Goal: Transaction & Acquisition: Purchase product/service

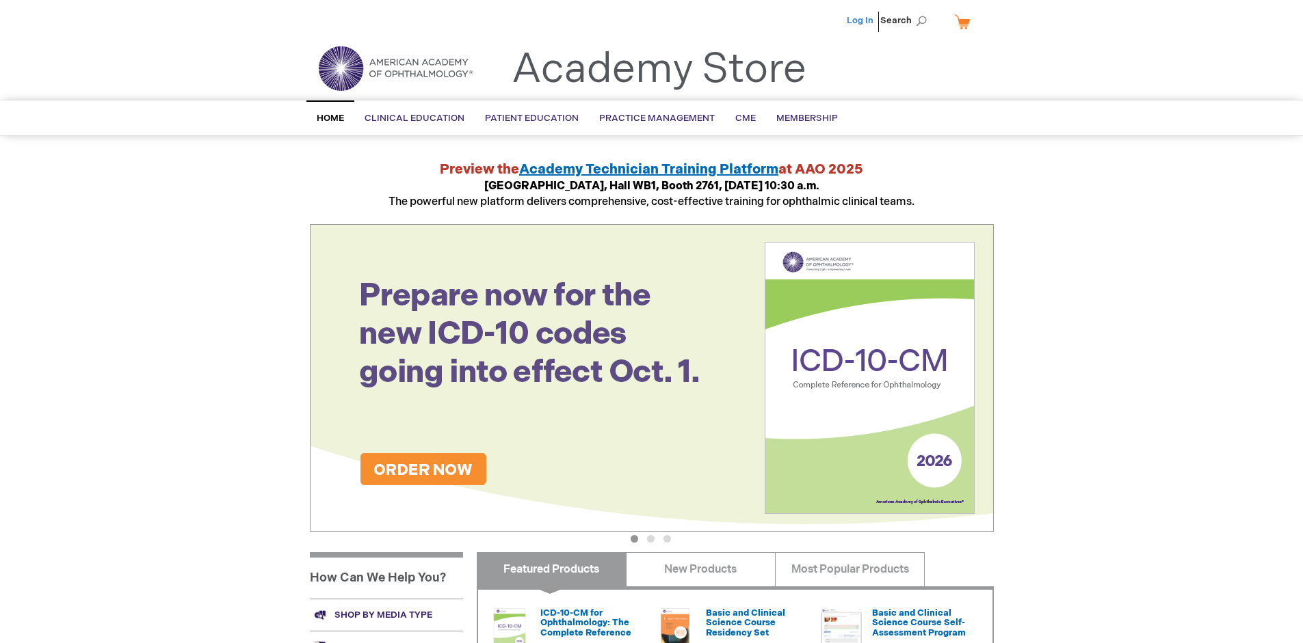
click at [861, 21] on link "Log In" at bounding box center [860, 20] width 27 height 11
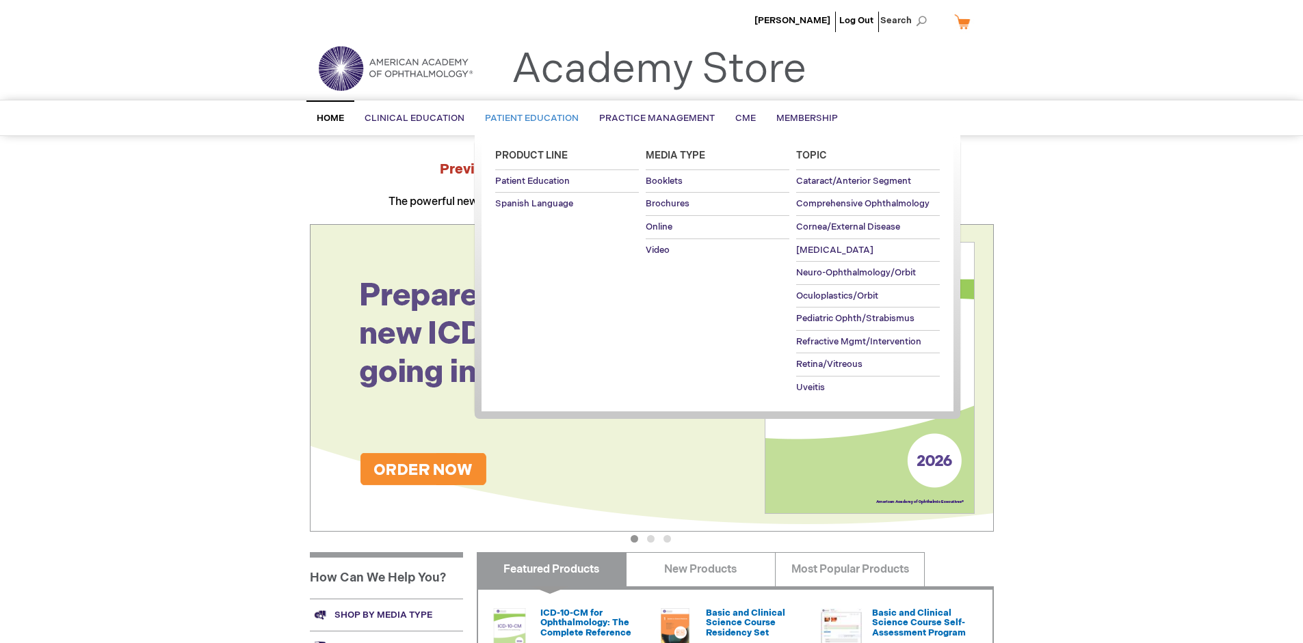
click at [528, 118] on span "Patient Education" at bounding box center [532, 118] width 94 height 11
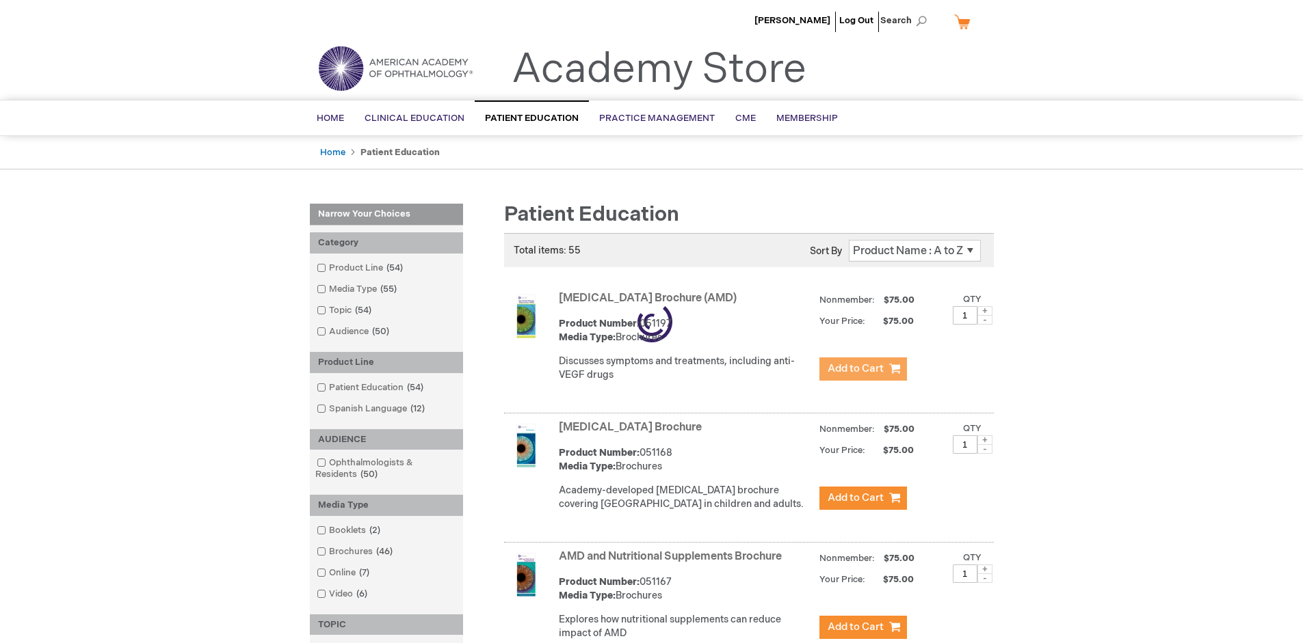
click at [862, 369] on span "Add to Cart" at bounding box center [855, 368] width 56 height 13
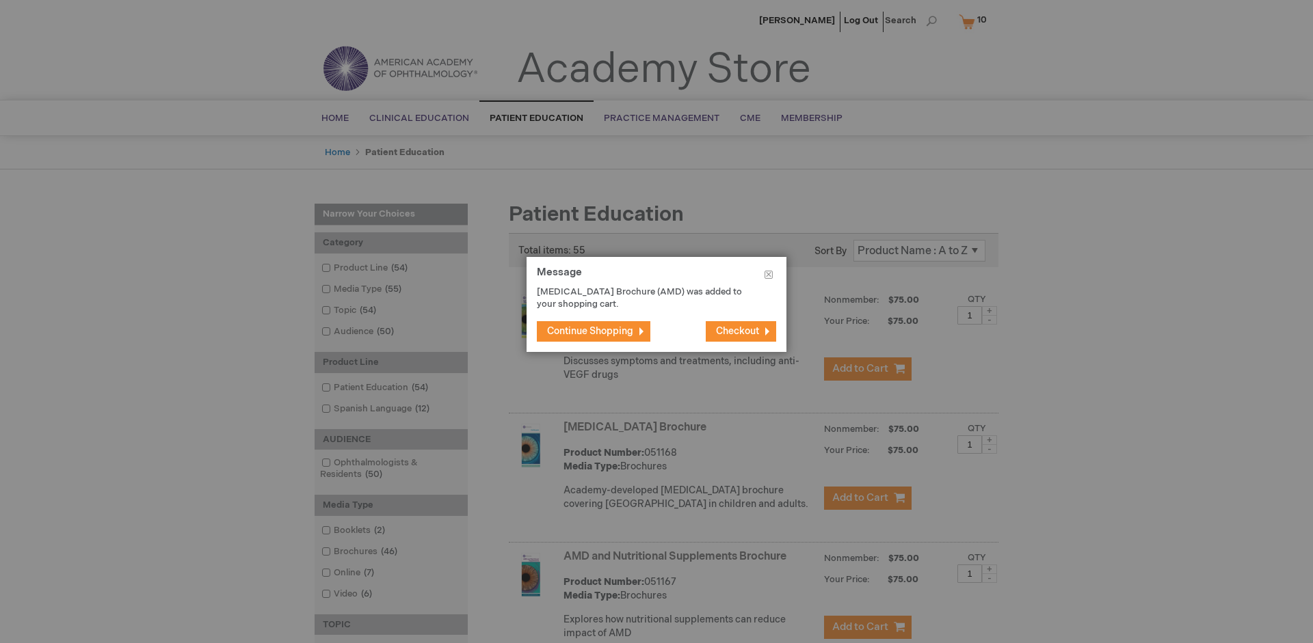
click at [590, 331] on span "Continue Shopping" at bounding box center [590, 331] width 86 height 12
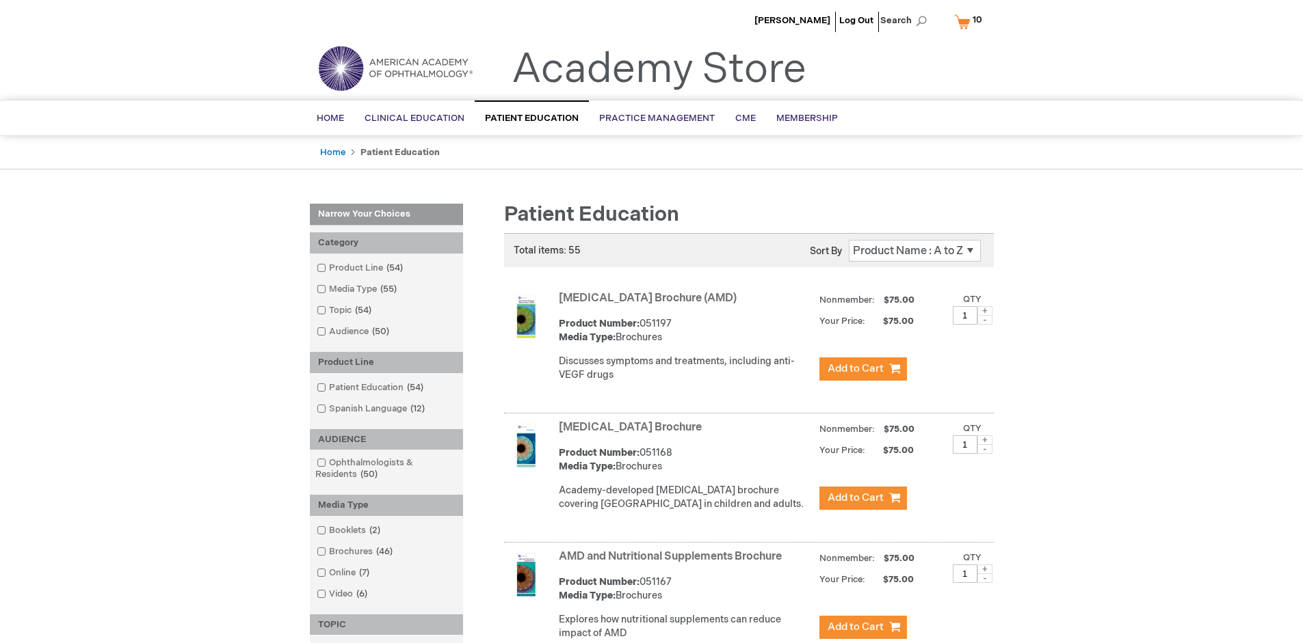
click at [673, 563] on link "AMD and Nutritional Supplements Brochure" at bounding box center [670, 556] width 223 height 13
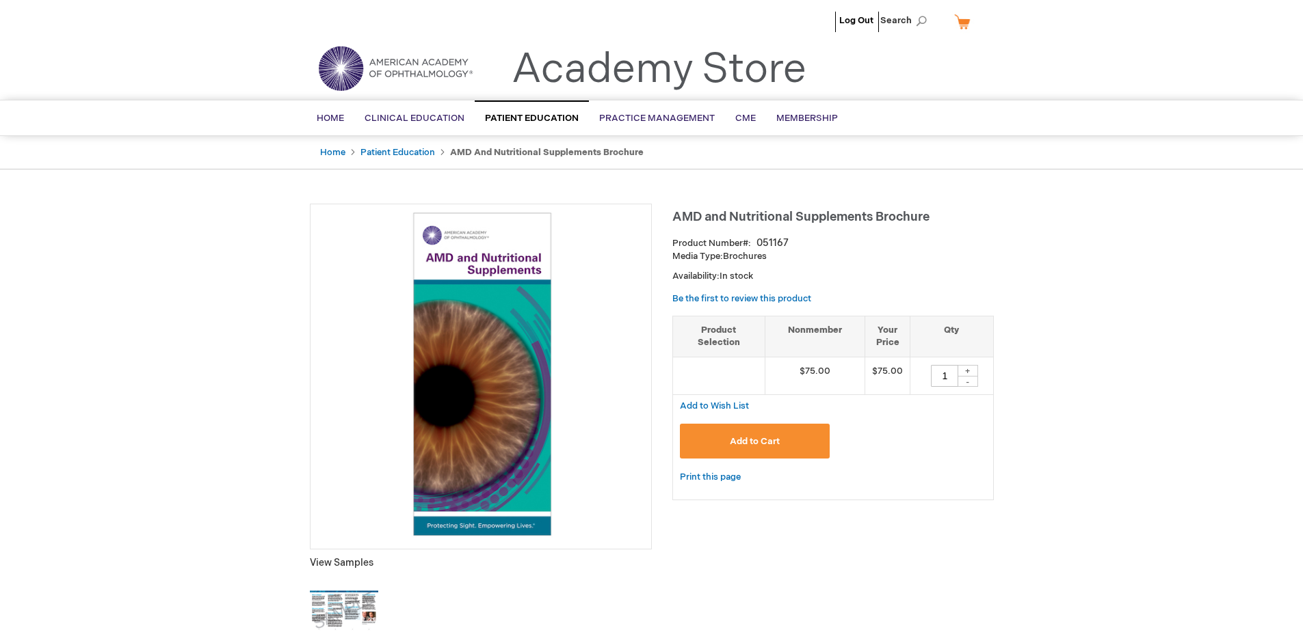
type input "1"
click at [754, 441] on span "Add to Cart" at bounding box center [755, 441] width 50 height 11
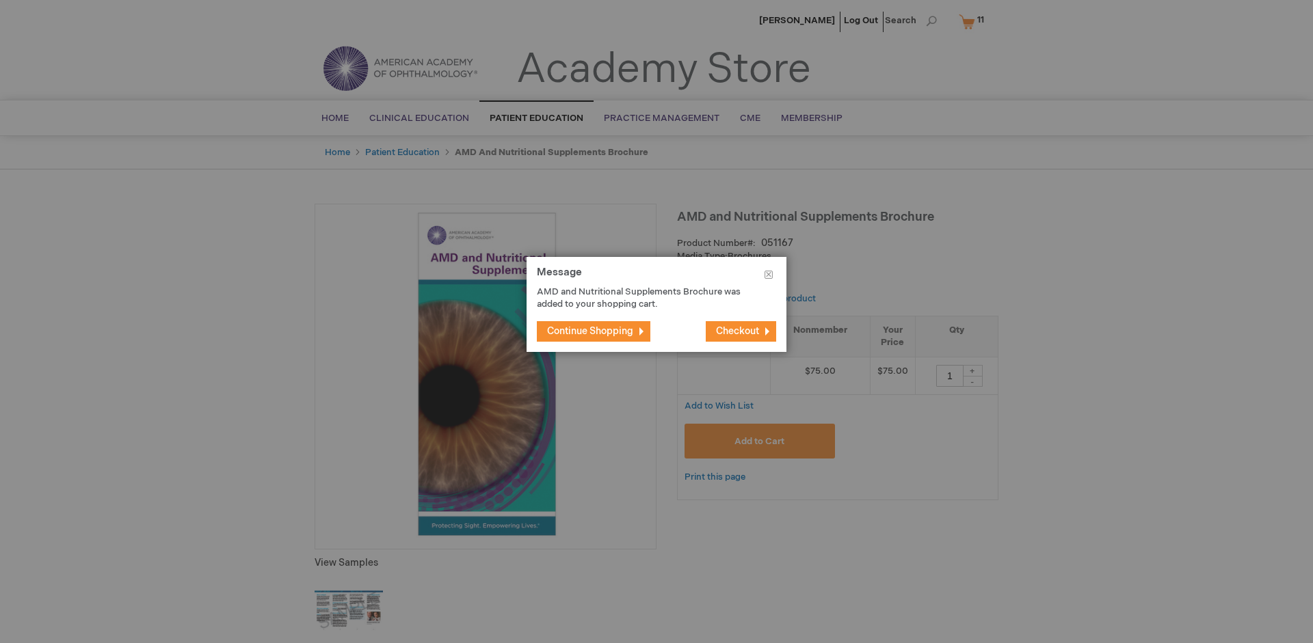
click at [590, 331] on span "Continue Shopping" at bounding box center [590, 331] width 86 height 12
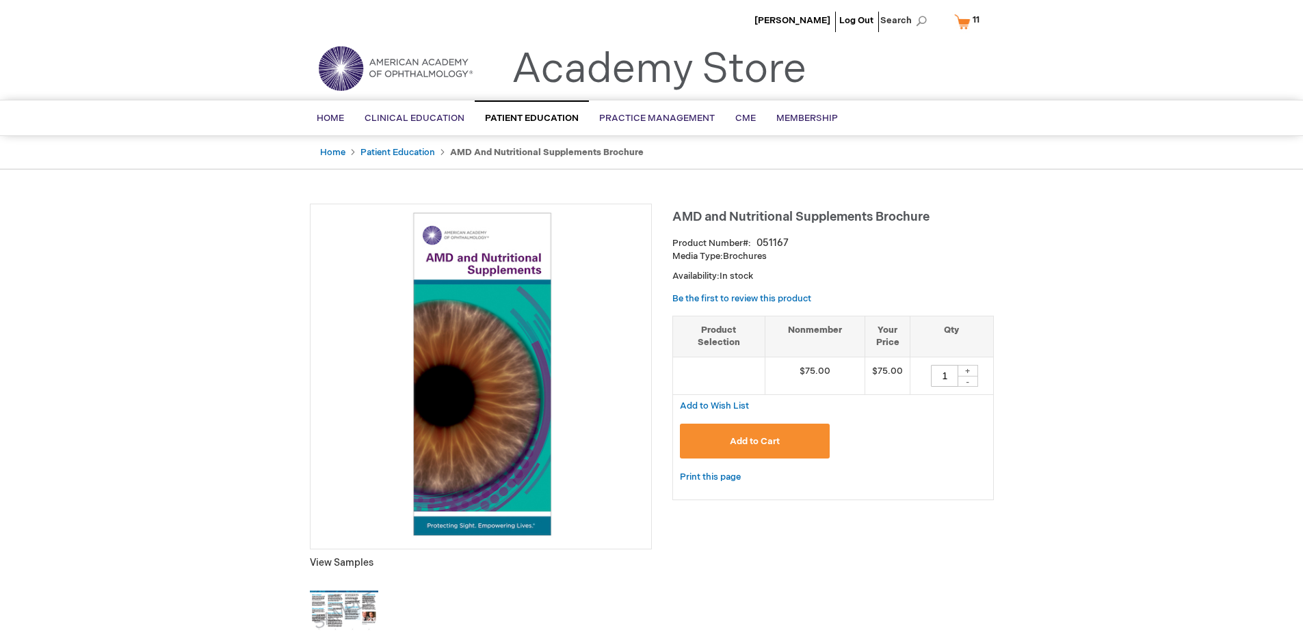
click at [969, 21] on link "My Cart 11 11 items" at bounding box center [969, 22] width 37 height 24
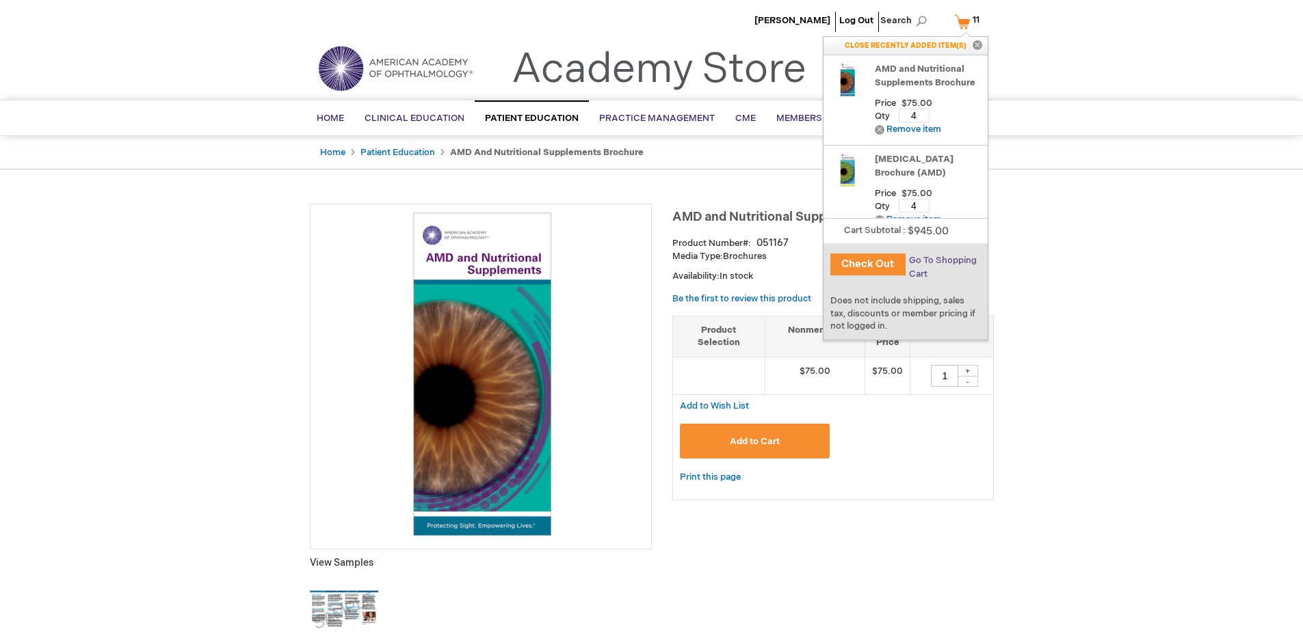
click at [942, 261] on span "Go To Shopping Cart" at bounding box center [943, 267] width 68 height 25
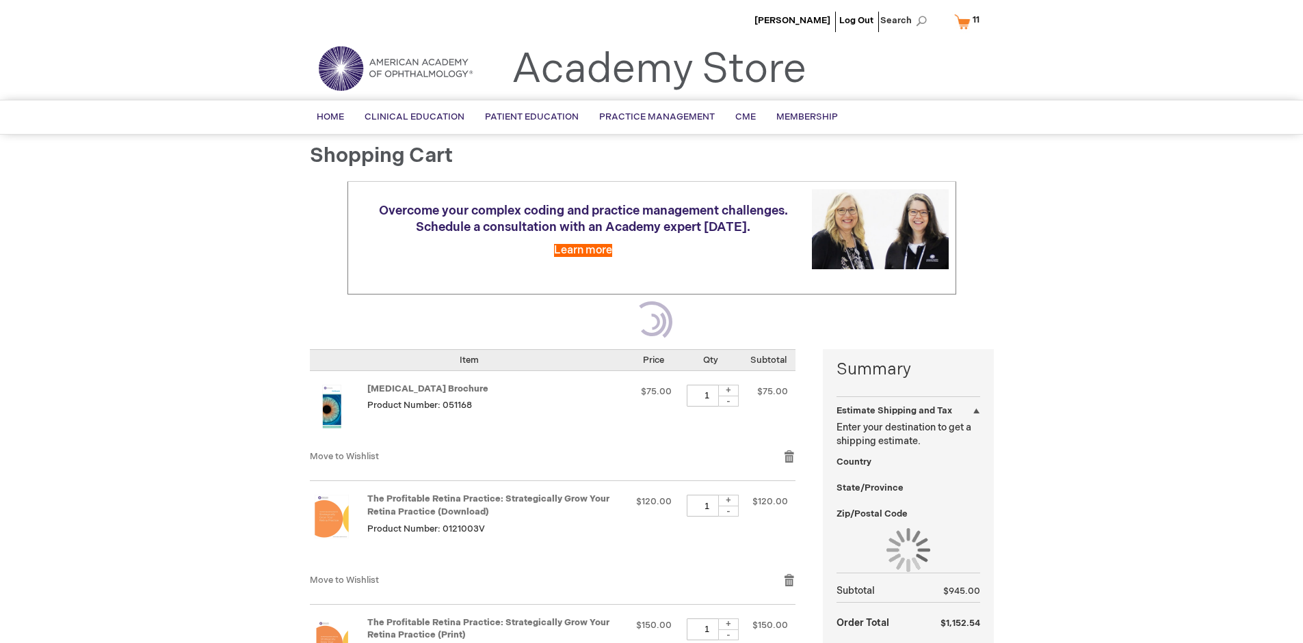
select select "US"
select select "41"
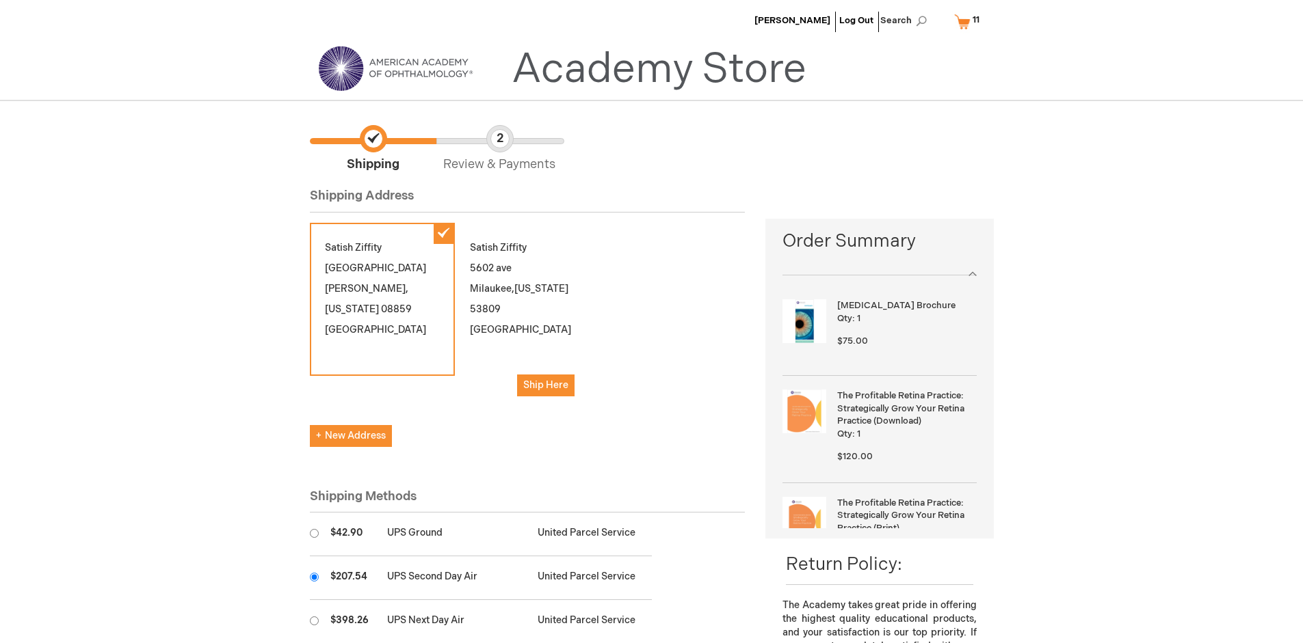
click at [314, 577] on input "radio" at bounding box center [314, 577] width 9 height 9
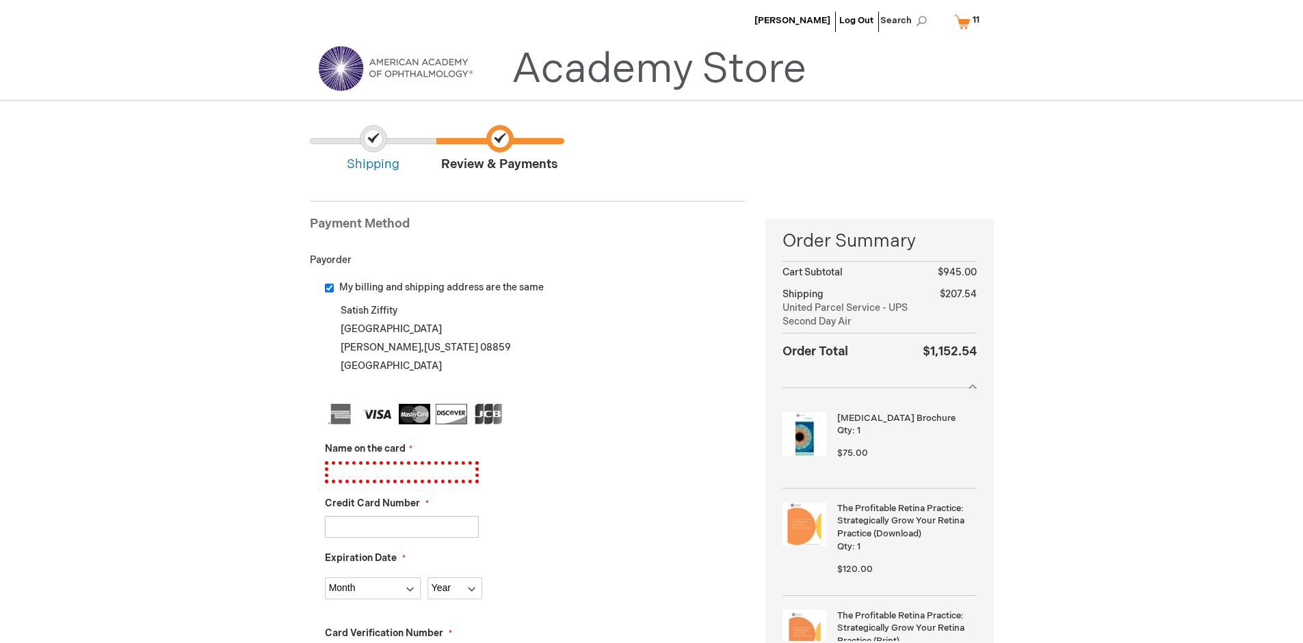
click at [401, 472] on input "Name on the card" at bounding box center [402, 473] width 154 height 22
